Goal: Information Seeking & Learning: Learn about a topic

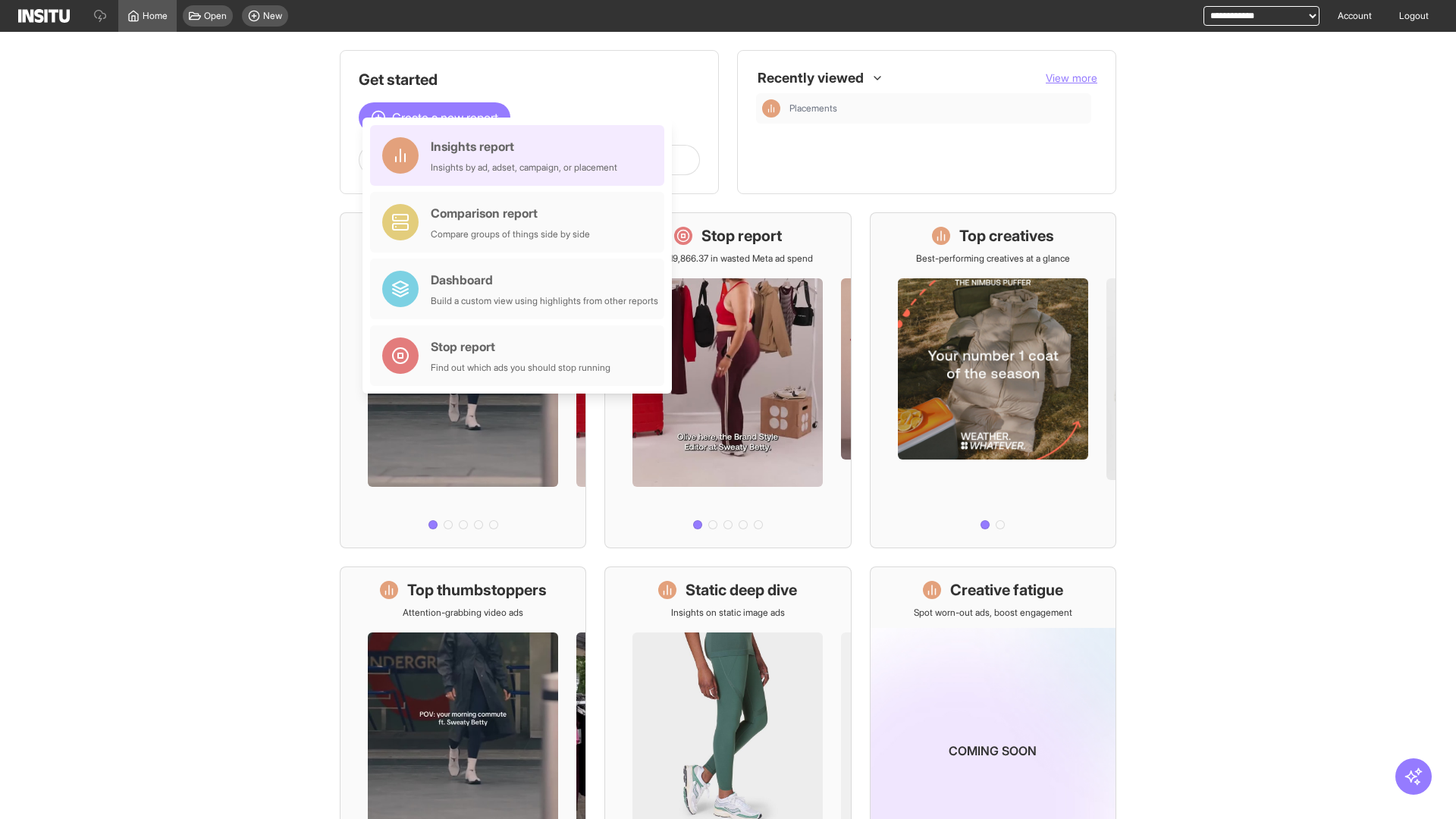
click at [521, 155] on div "Insights report Insights by ad, adset, campaign, or placement" at bounding box center [524, 155] width 187 height 36
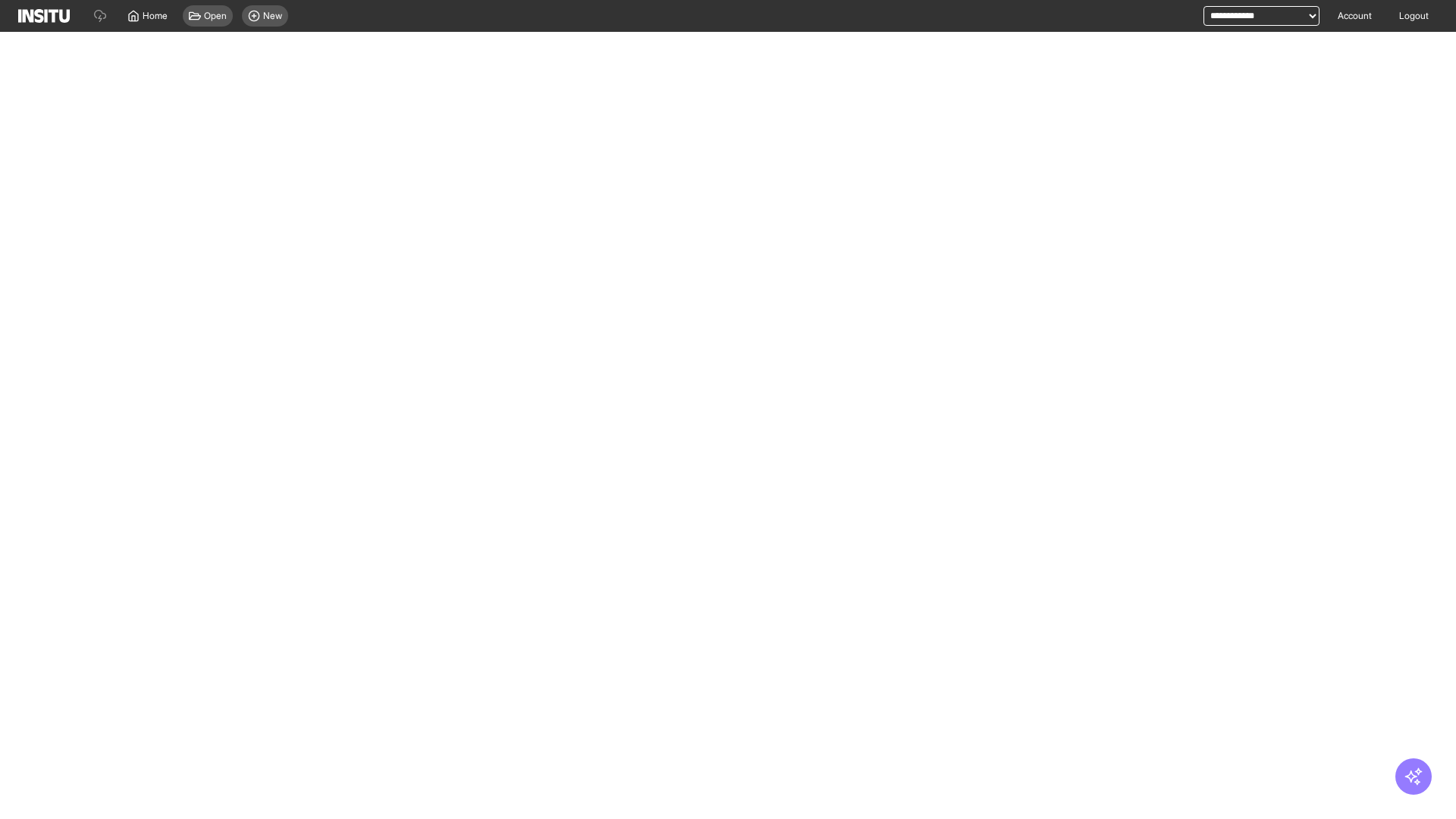
select select "**"
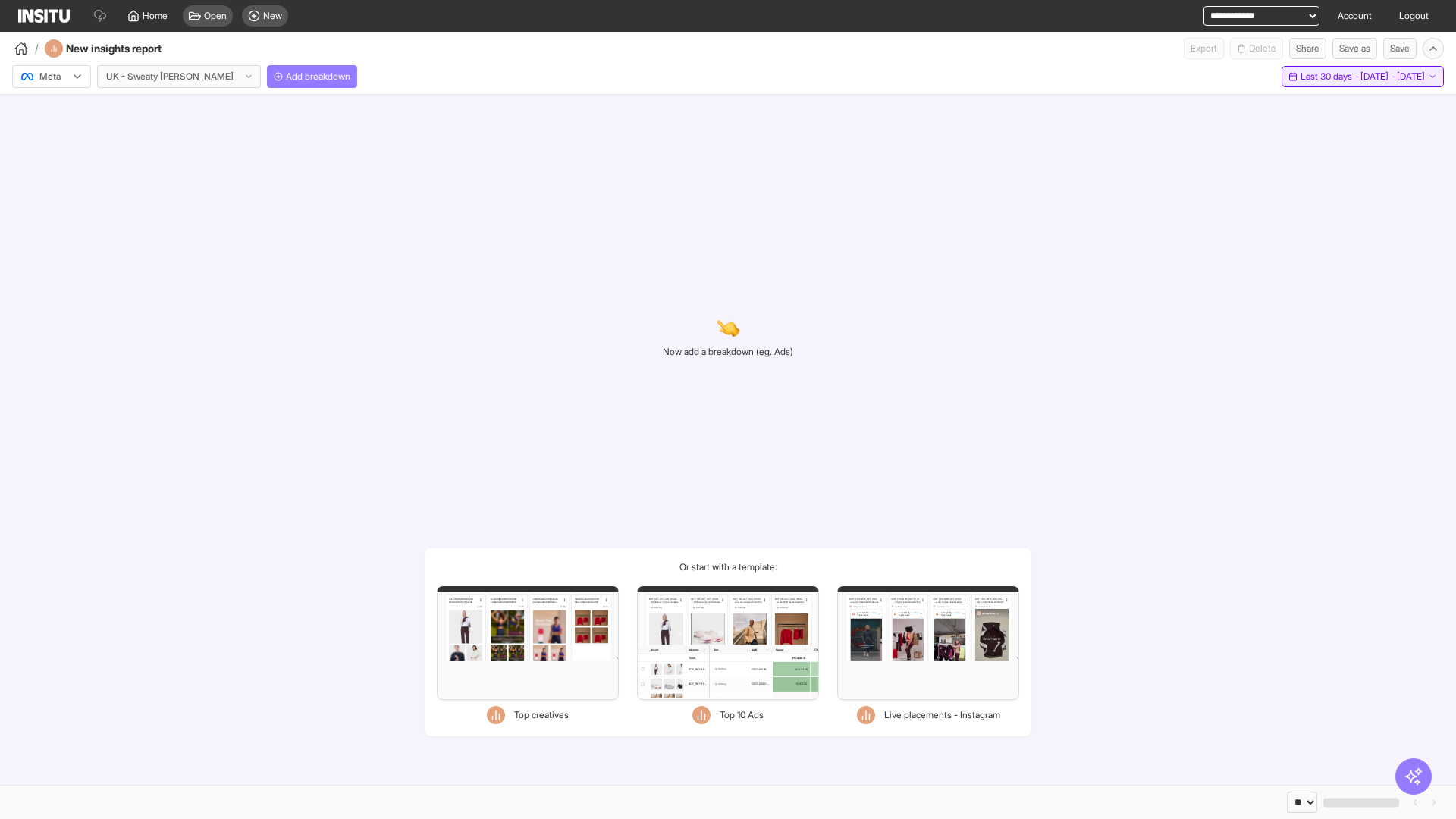
click at [1327, 77] on span "Last 30 days - [DATE] - [DATE]" at bounding box center [1362, 77] width 124 height 12
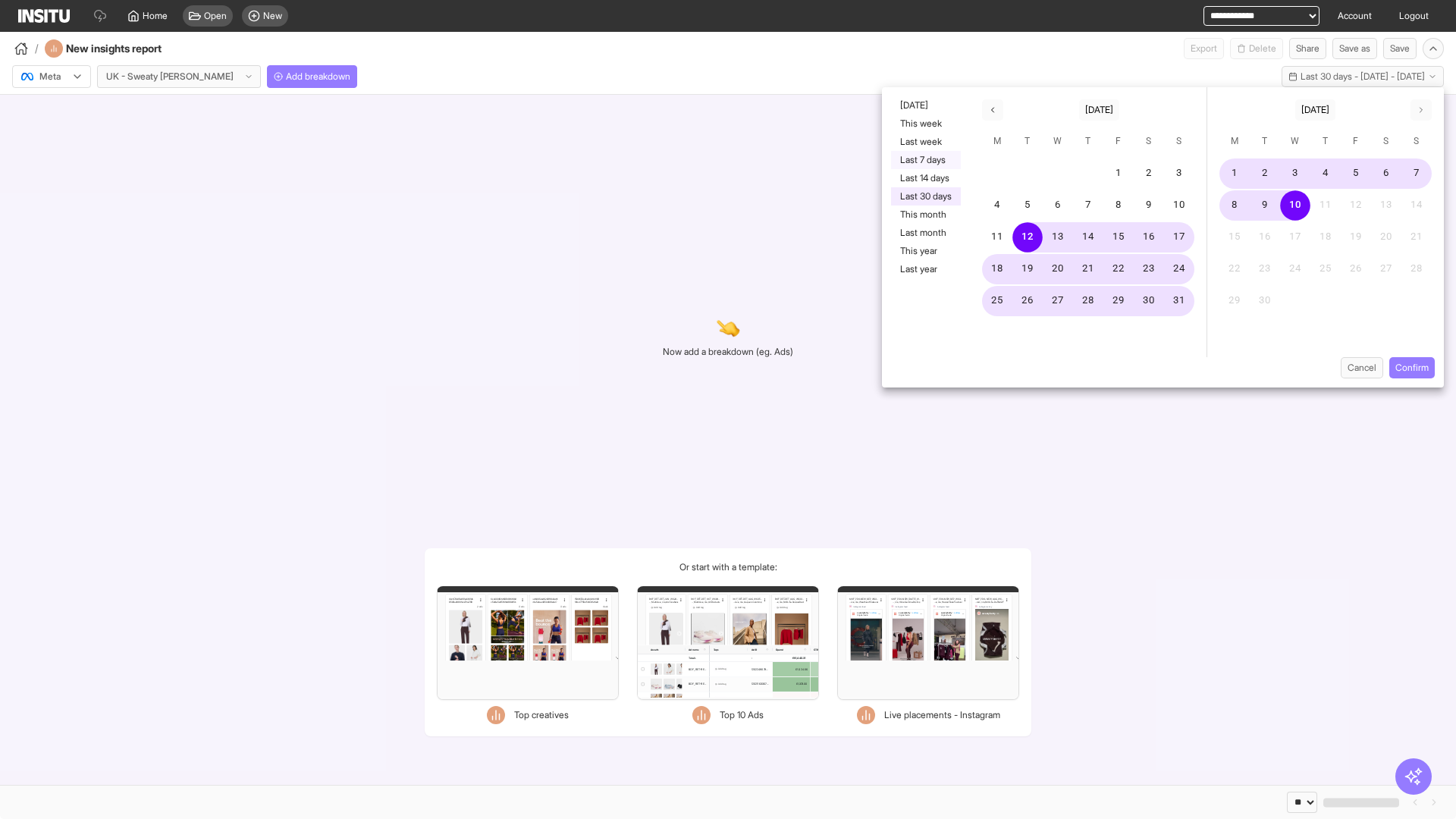
click at [925, 160] on button "Last 7 days" at bounding box center [925, 161] width 70 height 18
